Goal: Task Accomplishment & Management: Use online tool/utility

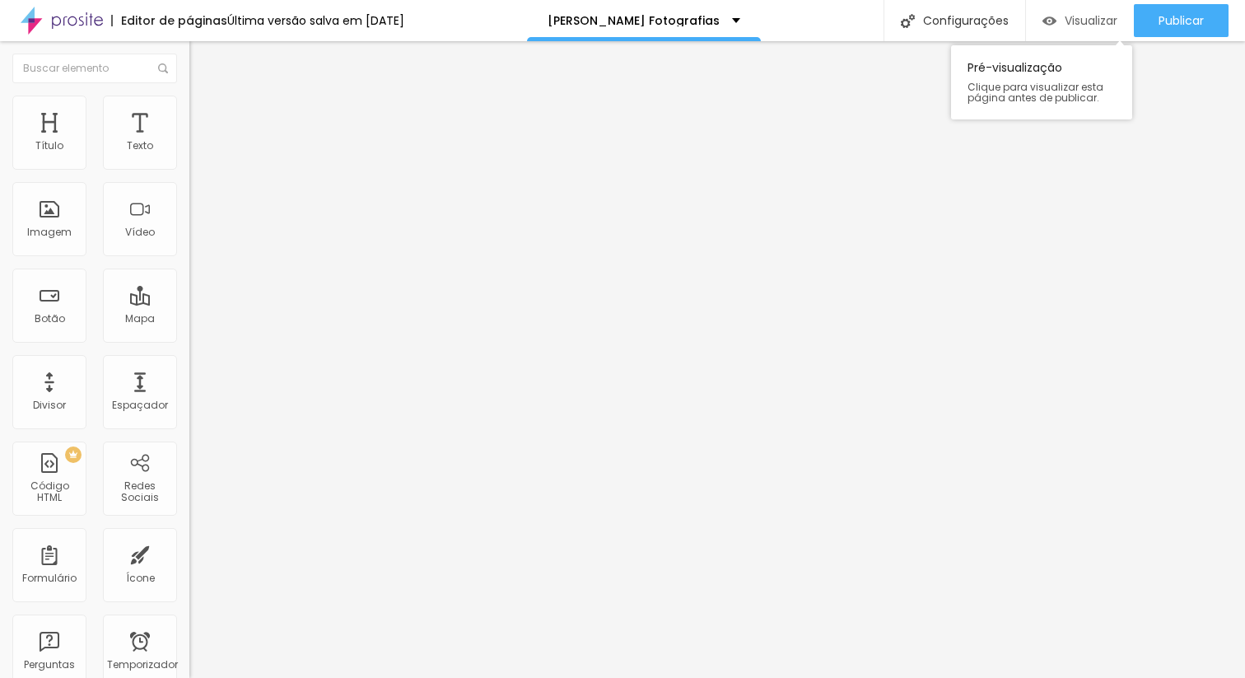
click at [1074, 21] on font "Visualizar" at bounding box center [1090, 20] width 53 height 16
click at [46, 233] on font "Imagem" at bounding box center [49, 232] width 44 height 14
click at [154, 221] on div "Vídeo" at bounding box center [140, 219] width 74 height 74
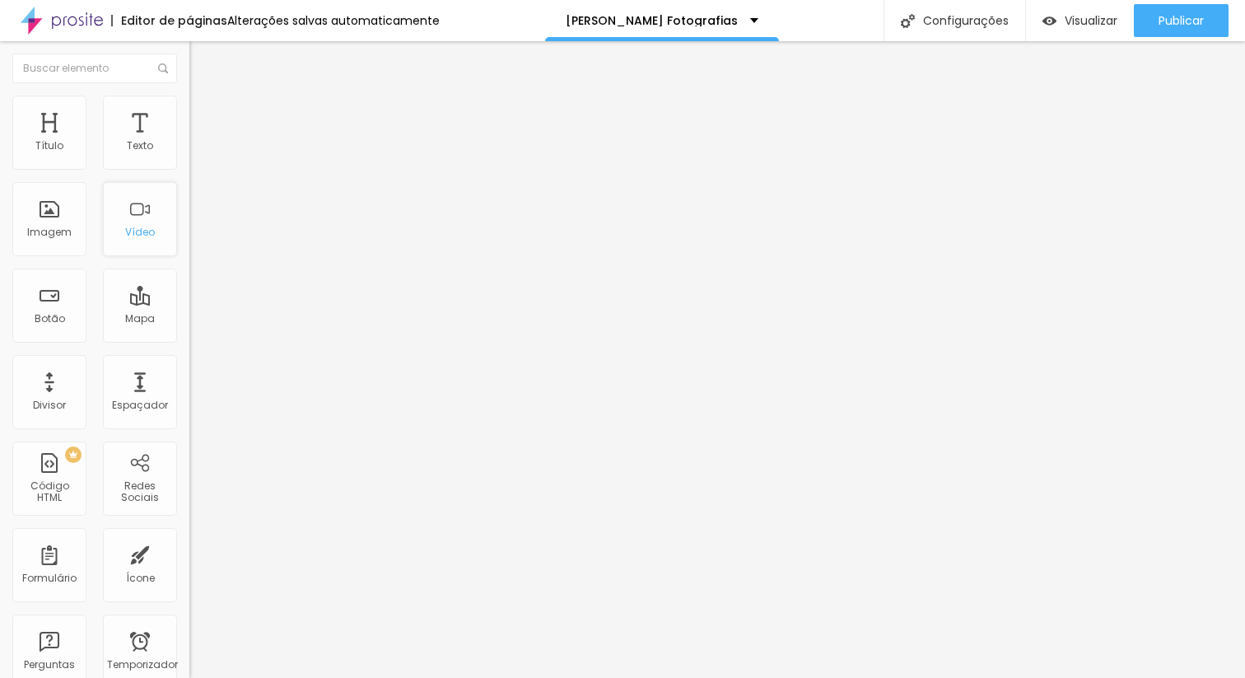
click at [146, 214] on div "Vídeo" at bounding box center [140, 219] width 74 height 74
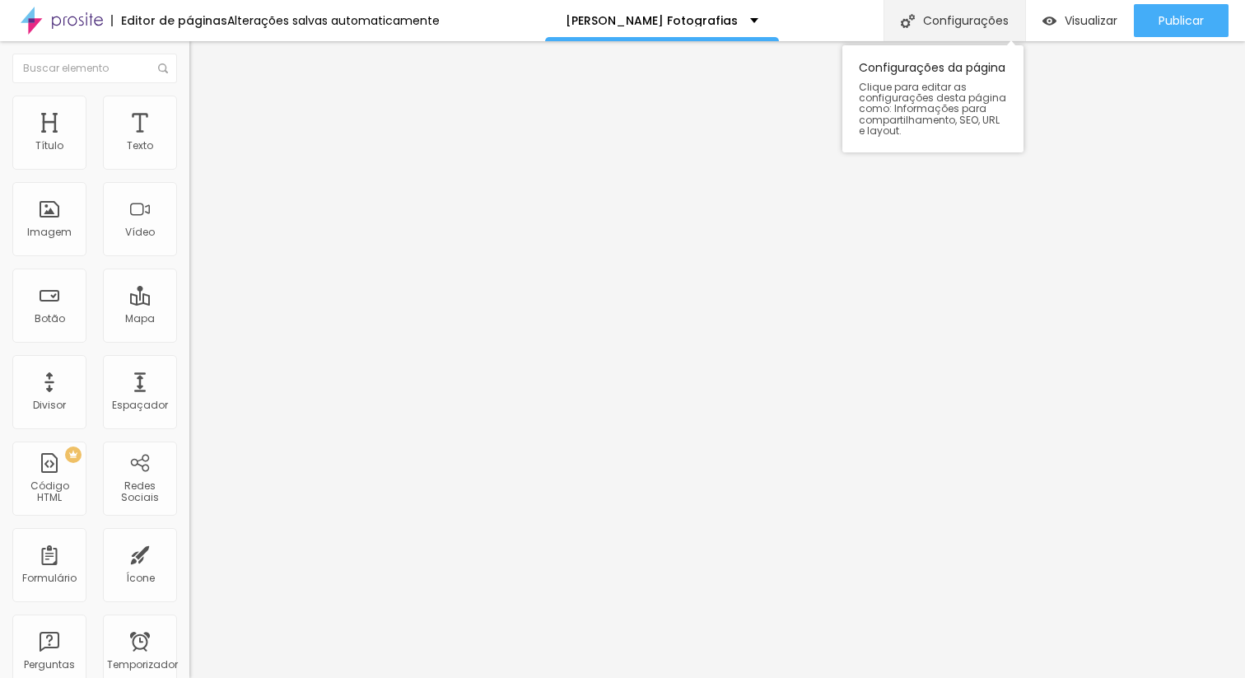
click at [938, 23] on font "Configurações" at bounding box center [966, 20] width 86 height 16
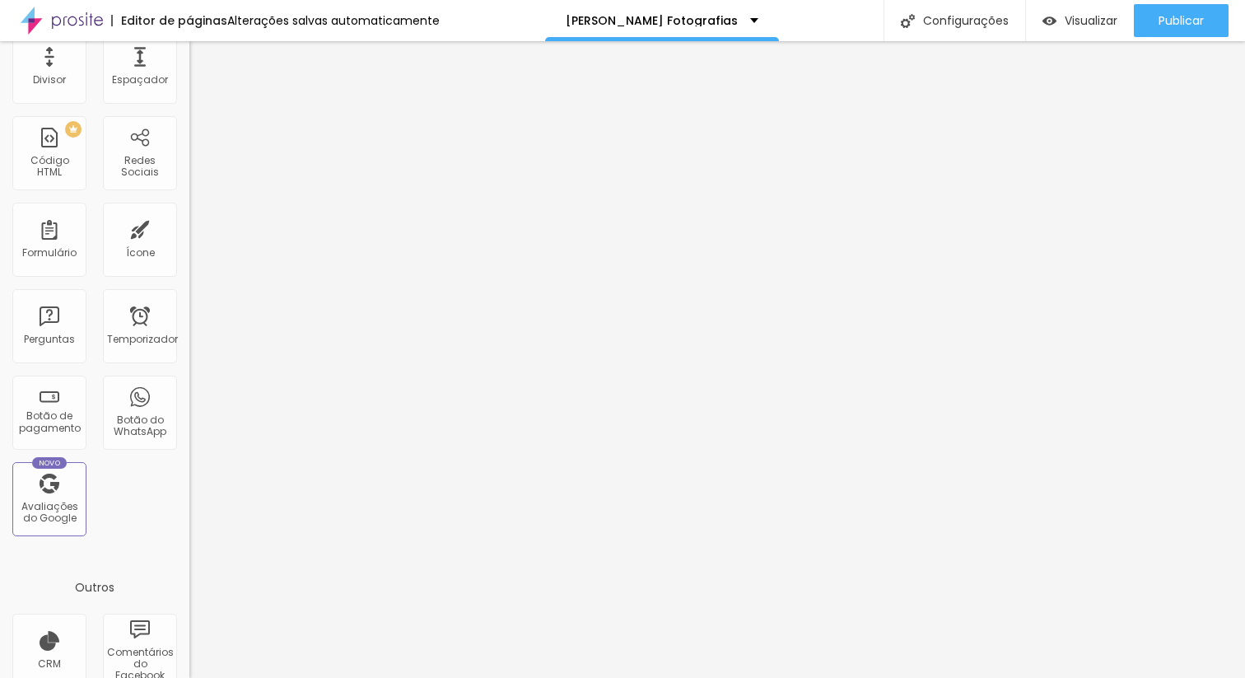
scroll to position [328, 0]
click at [44, 209] on div "Formulário" at bounding box center [49, 237] width 74 height 74
click at [51, 235] on div "Formulário" at bounding box center [49, 237] width 74 height 74
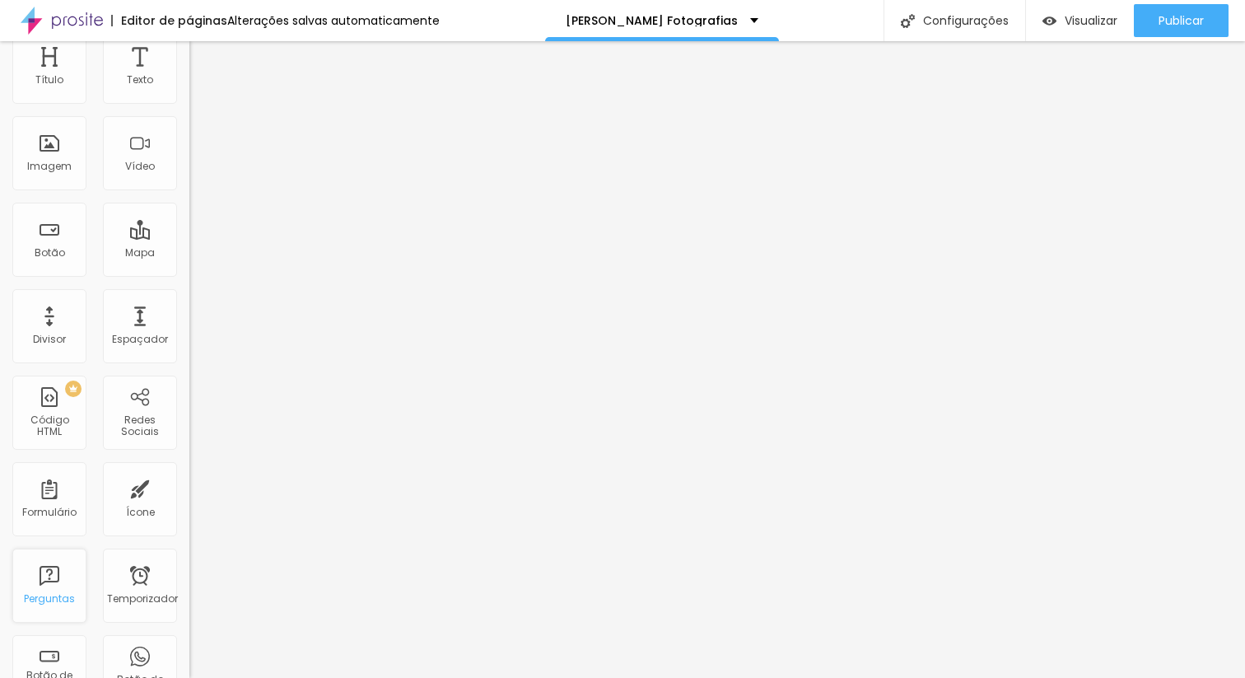
scroll to position [0, 0]
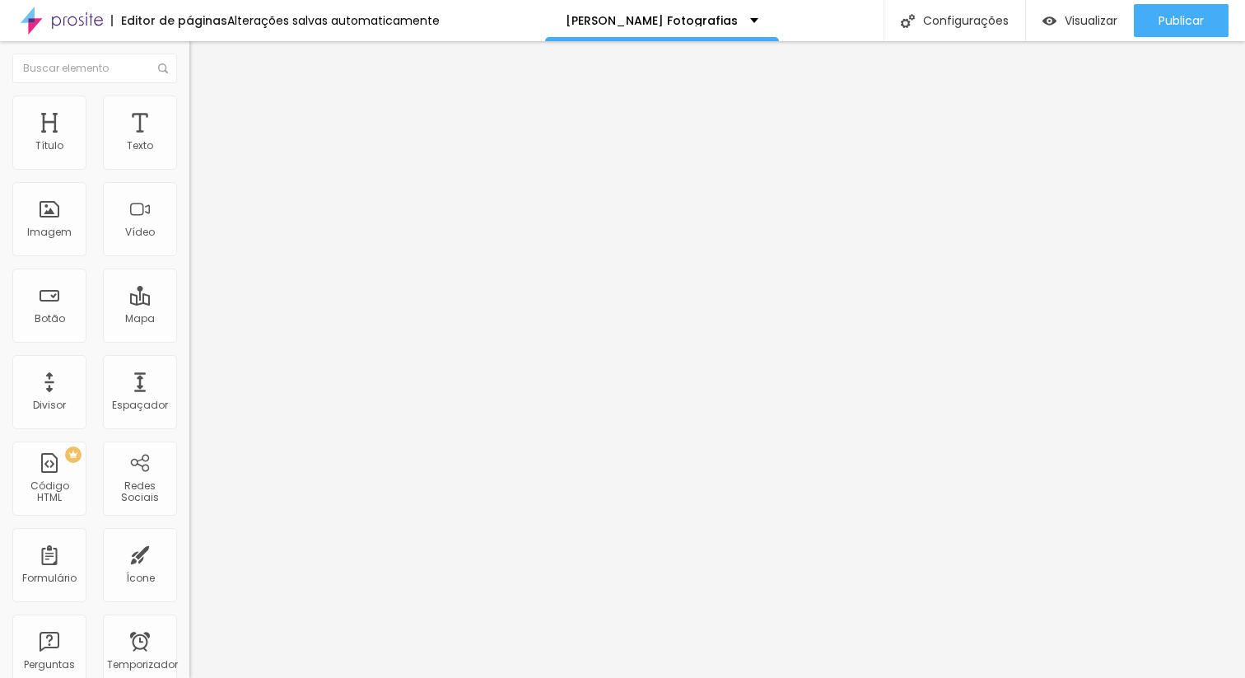
click at [204, 116] on font "Avançado" at bounding box center [231, 123] width 54 height 14
click at [204, 114] on font "Estilo" at bounding box center [217, 107] width 26 height 14
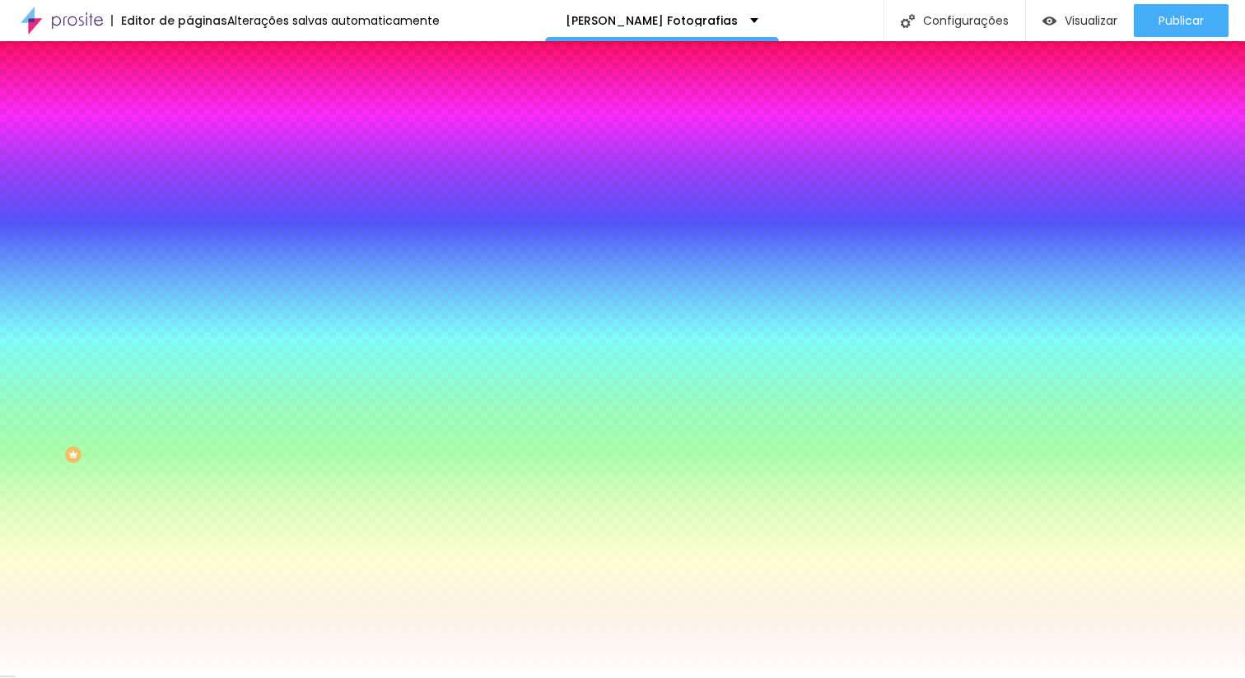
click at [199, 151] on font "Trocar imagem" at bounding box center [239, 144] width 80 height 14
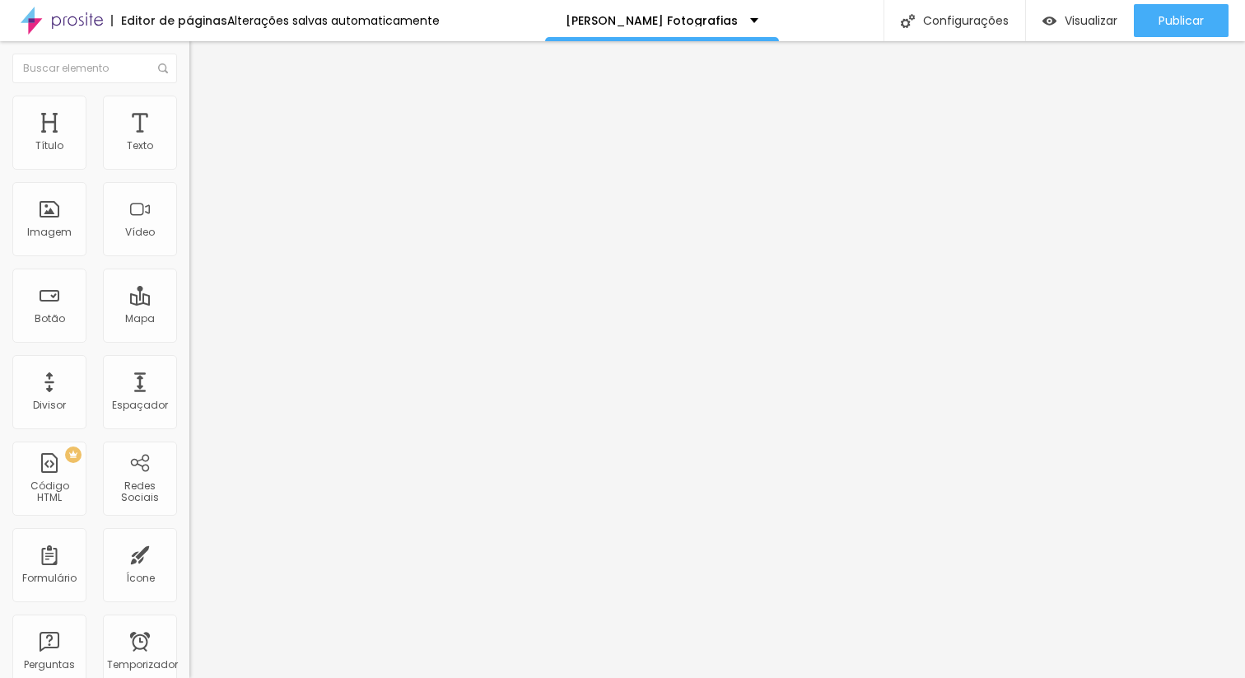
click at [189, 105] on ul "Conteúdo Estilo Avançado" at bounding box center [283, 103] width 189 height 49
click at [204, 112] on font "Estilo" at bounding box center [217, 107] width 26 height 14
click at [38, 220] on div "Imagem" at bounding box center [49, 219] width 74 height 74
click at [189, 106] on li "Estilo" at bounding box center [283, 103] width 189 height 16
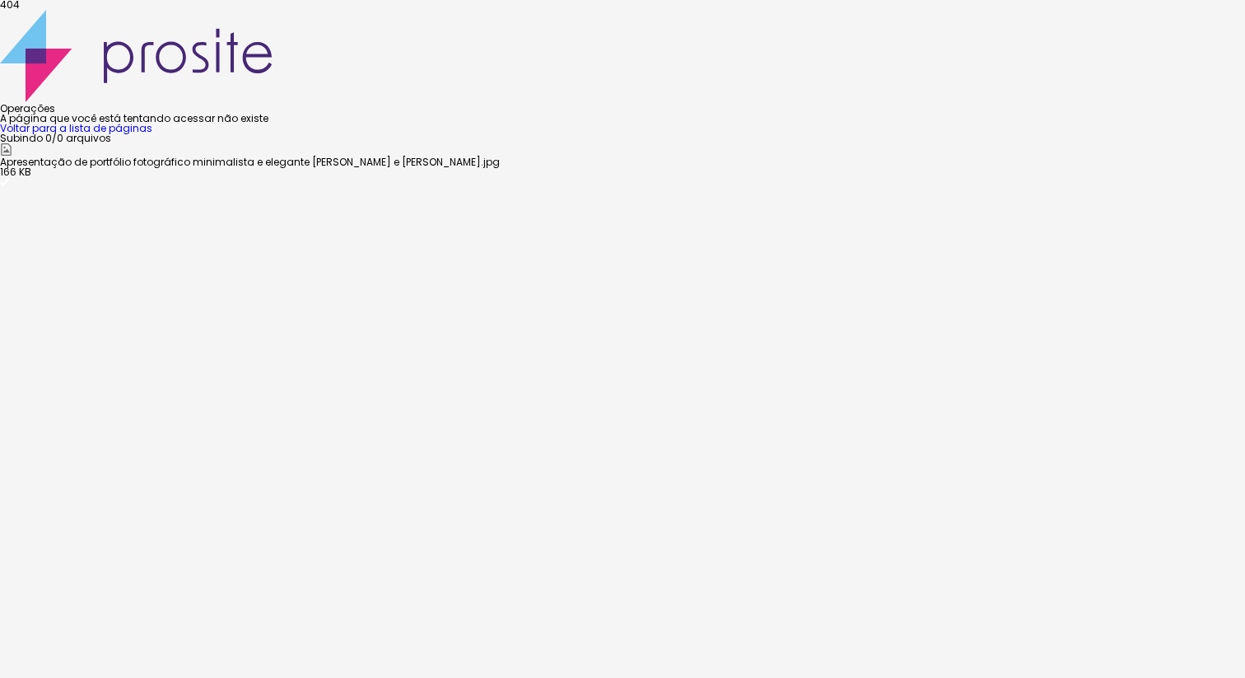
click at [152, 135] on font "Voltar para a lista de páginas" at bounding box center [76, 128] width 152 height 14
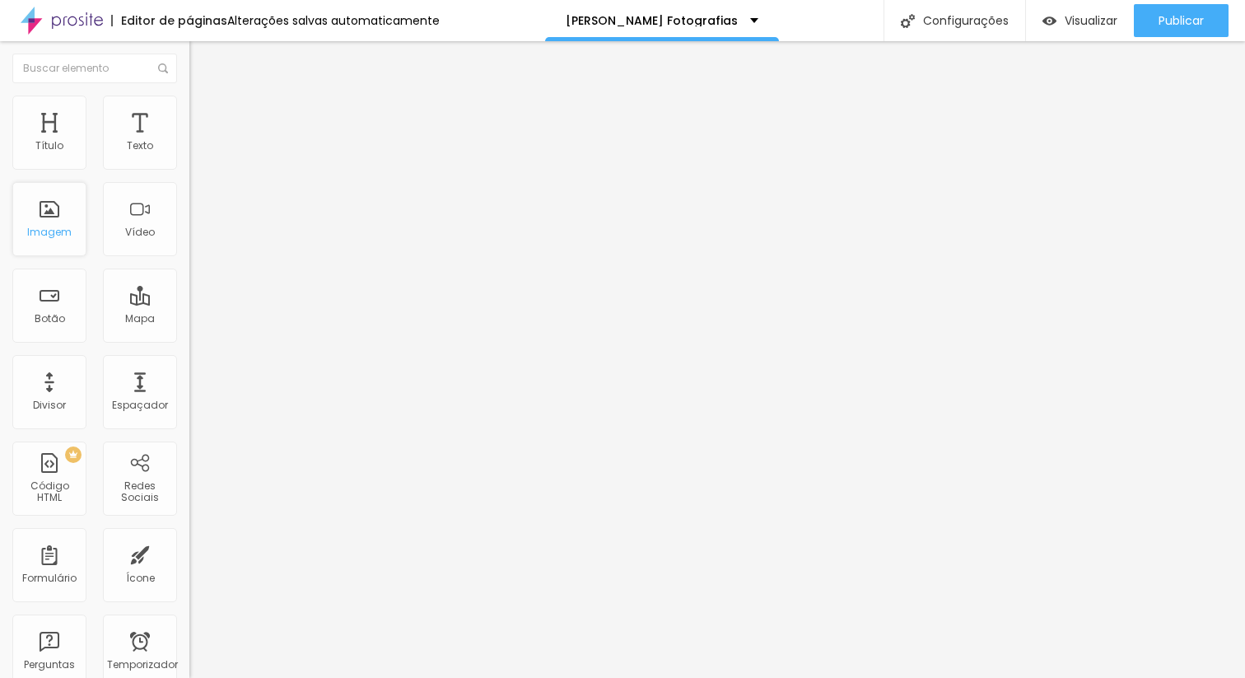
click at [57, 240] on div "Imagem" at bounding box center [49, 219] width 74 height 74
click at [49, 224] on div "Imagem" at bounding box center [49, 219] width 74 height 74
click at [63, 226] on font "Imagem" at bounding box center [49, 232] width 44 height 14
